Goal: Navigation & Orientation: Find specific page/section

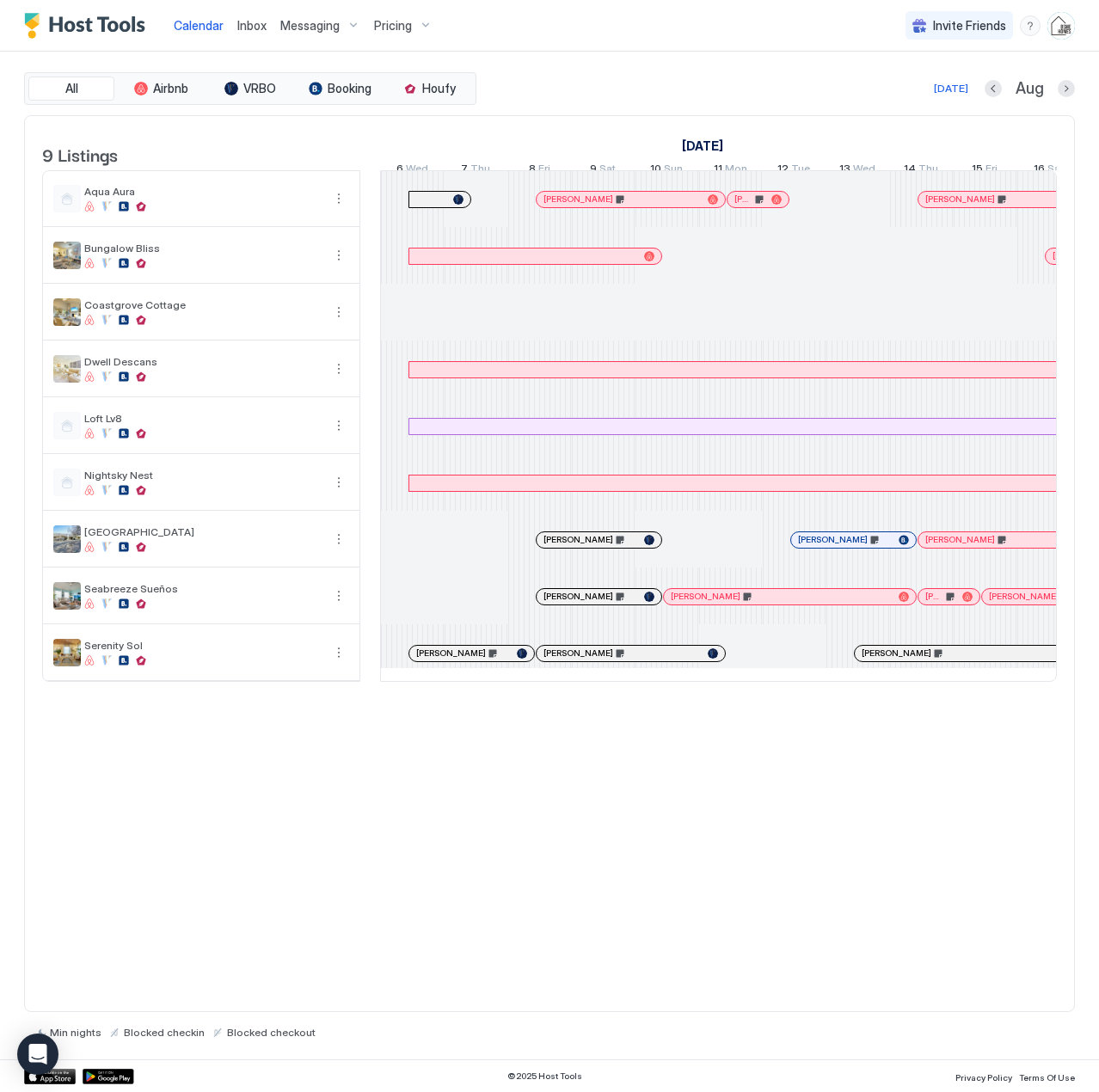
scroll to position [0, 955]
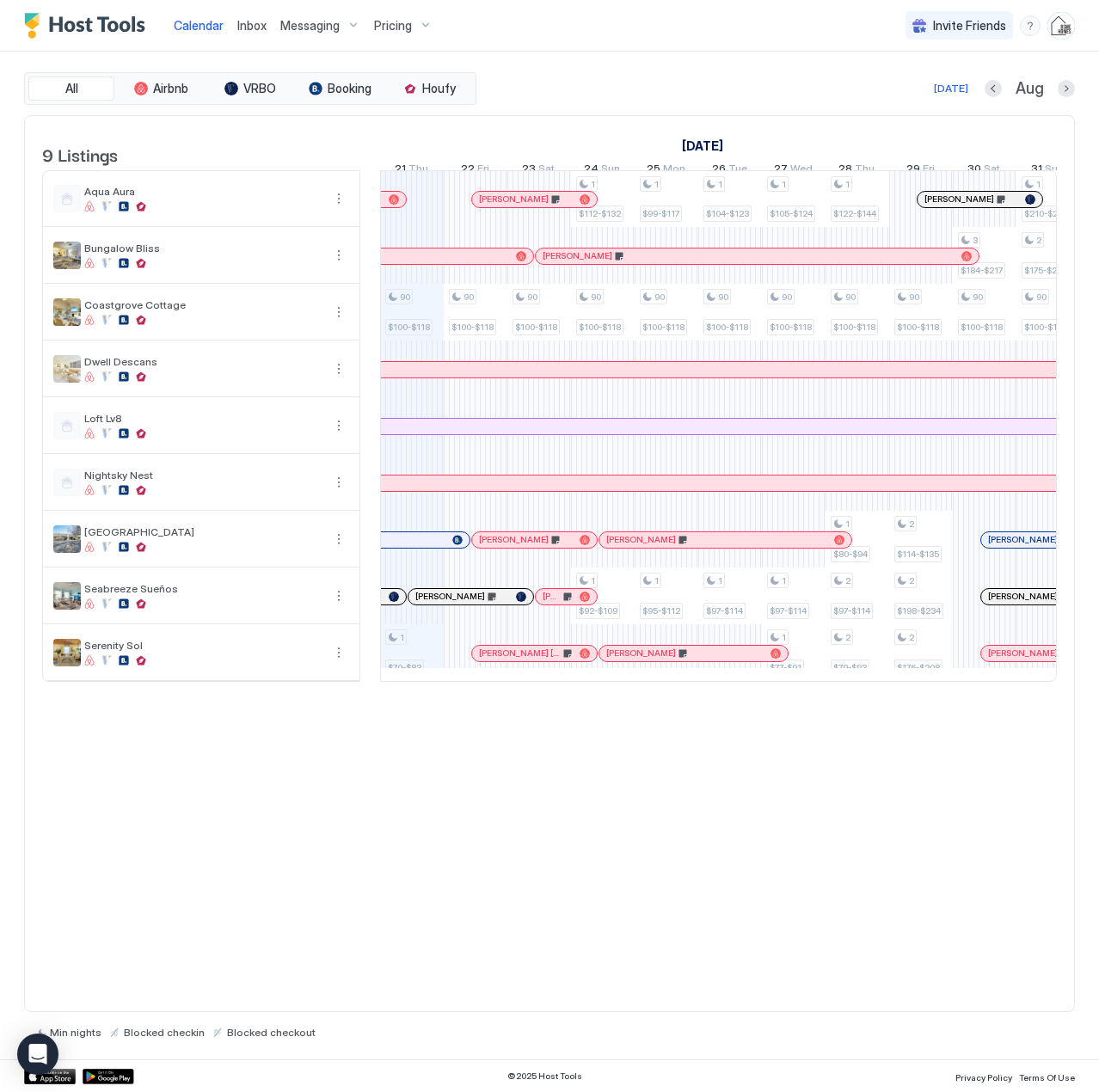
click at [403, 28] on span "Pricing" at bounding box center [392, 26] width 37 height 15
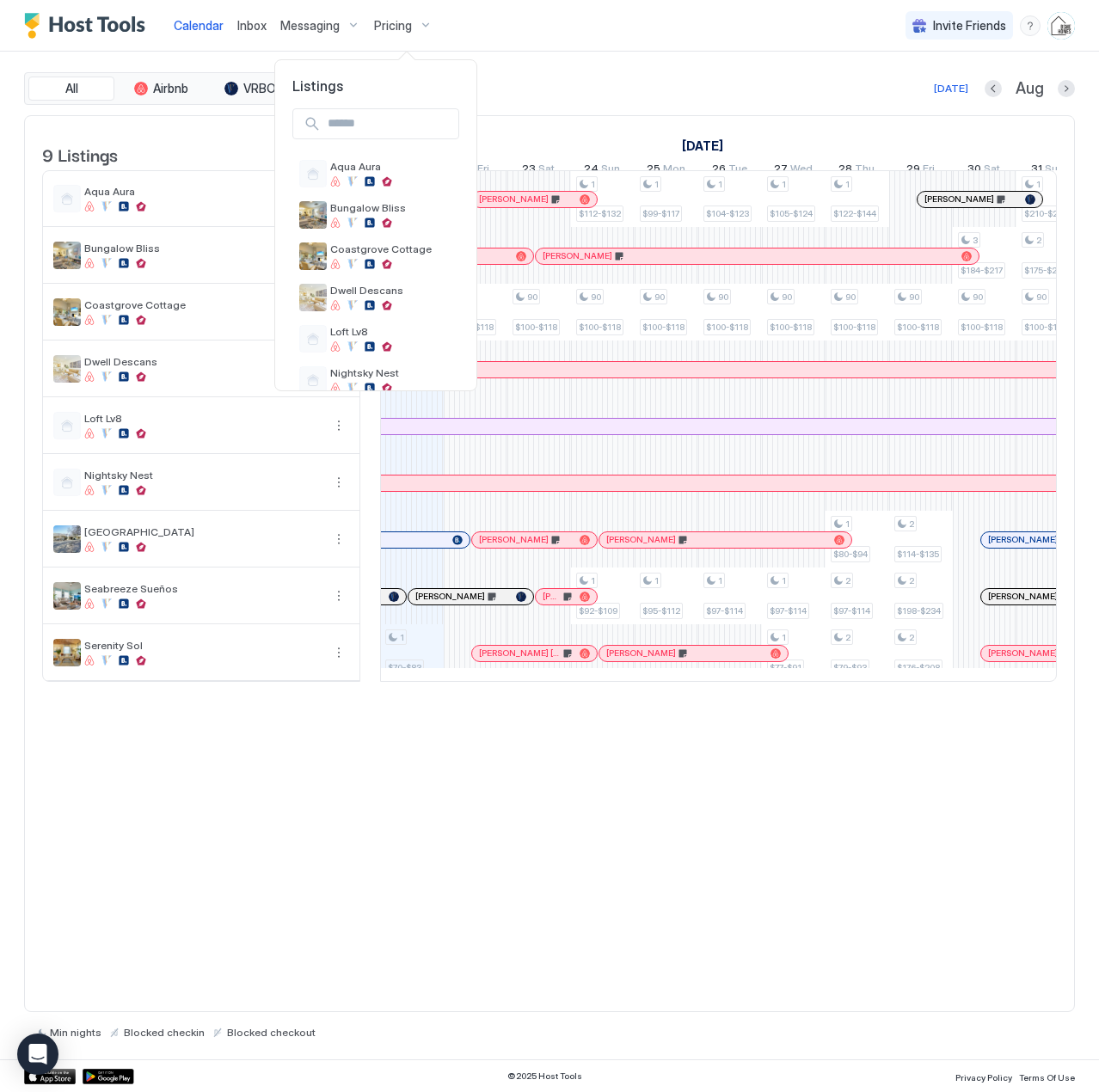
click at [701, 50] on div at bounding box center [550, 546] width 1099 height 1092
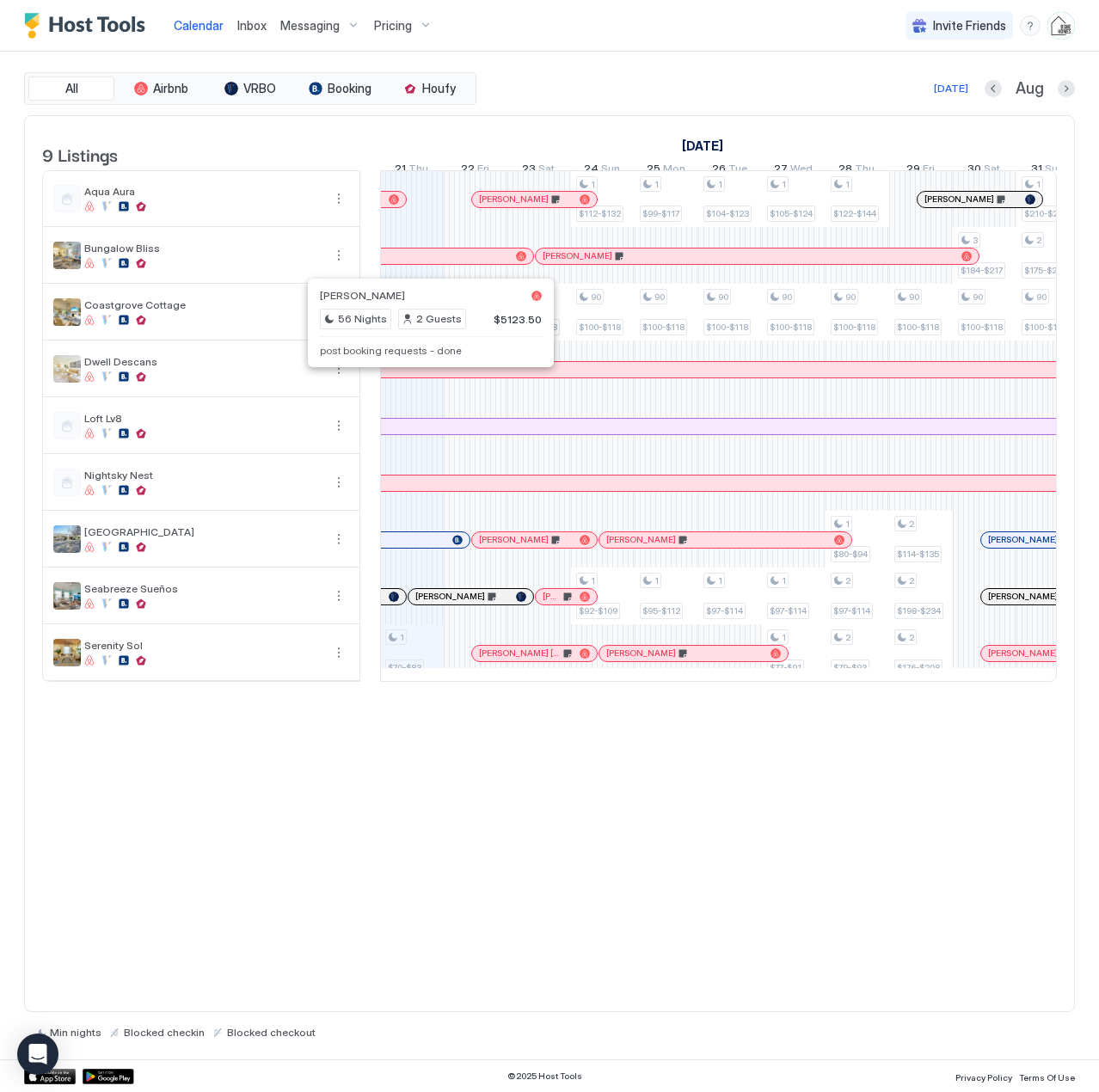
click at [423, 376] on div at bounding box center [423, 370] width 13 height 13
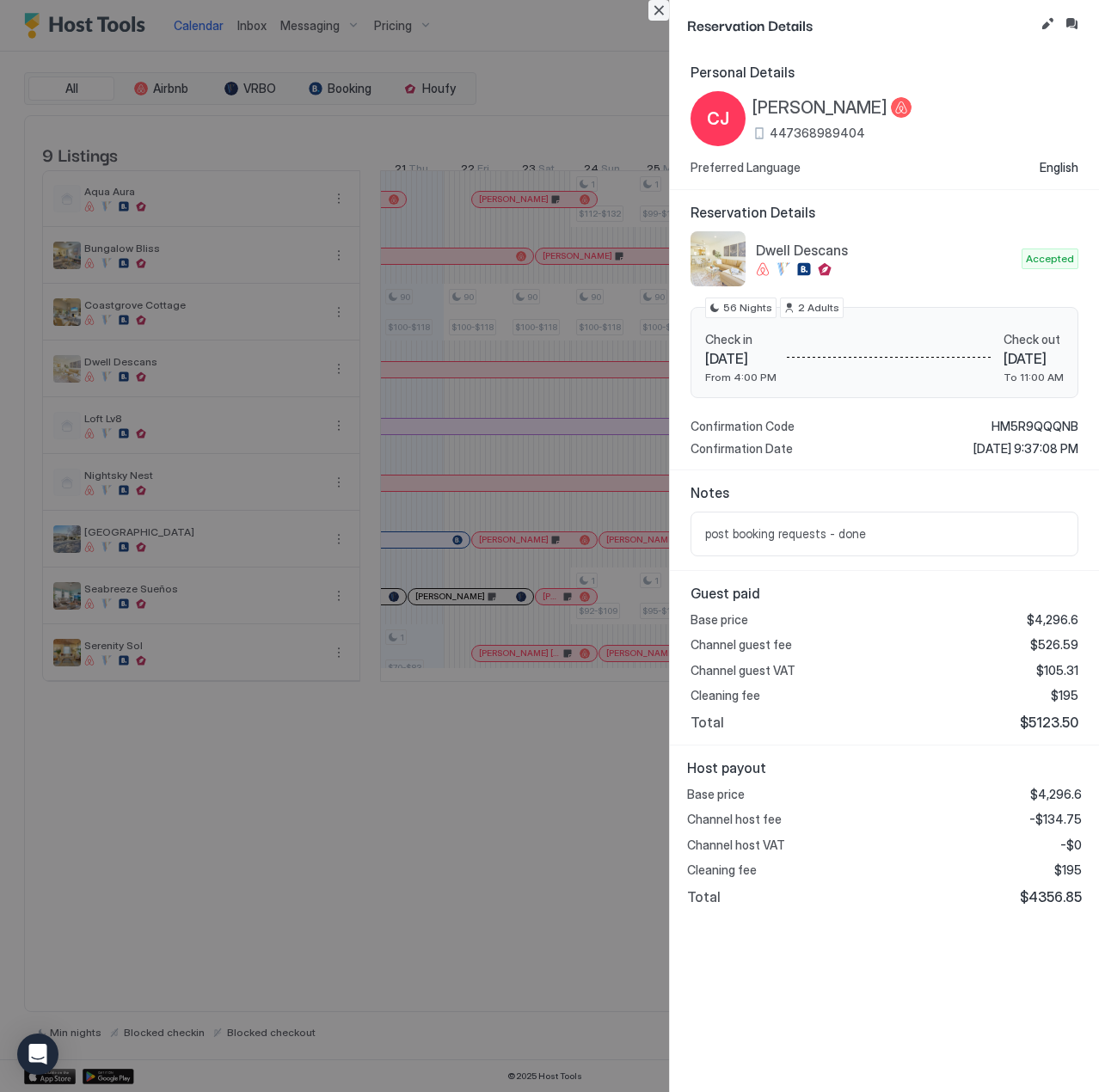
click at [653, 11] on button "Close" at bounding box center [658, 10] width 20 height 20
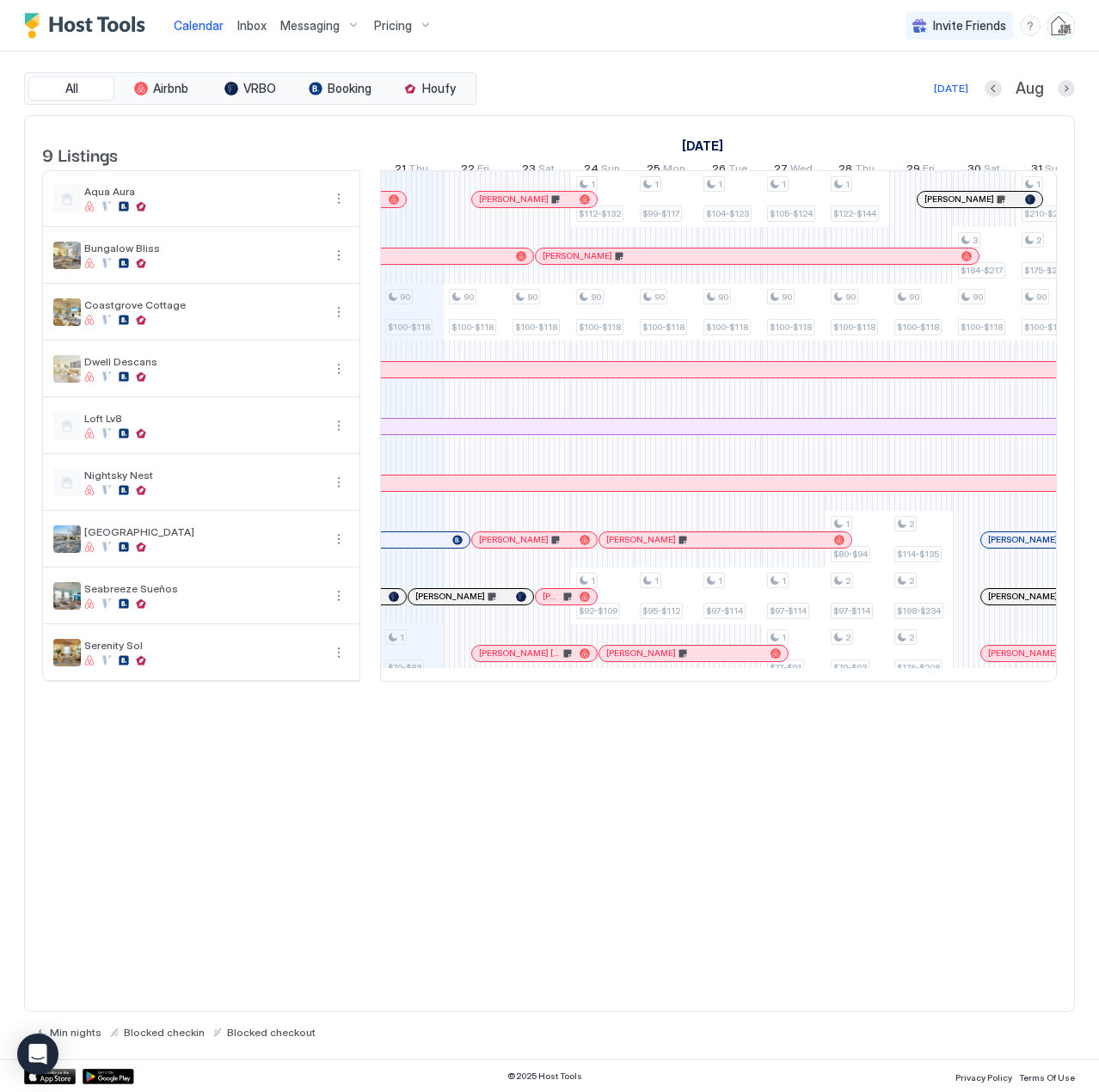
click at [0, 0] on div at bounding box center [0, 0] width 0 height 0
